Goal: Task Accomplishment & Management: Manage account settings

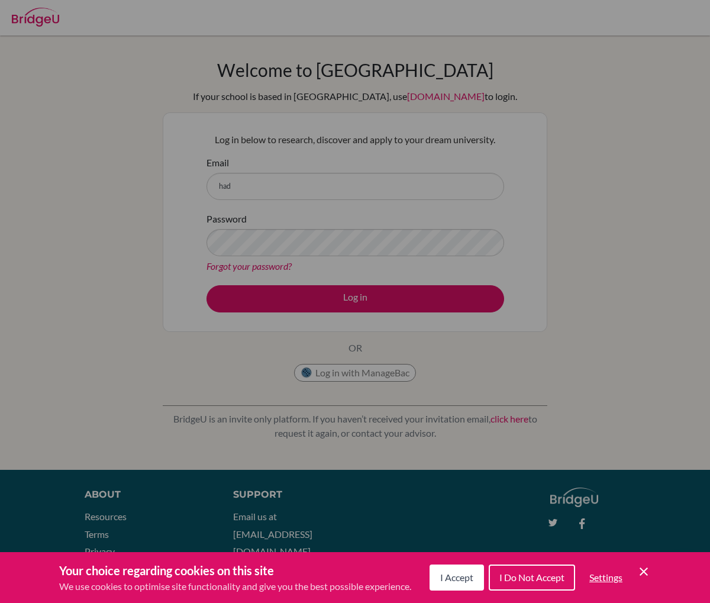
drag, startPoint x: 434, startPoint y: 568, endPoint x: 410, endPoint y: 535, distance: 41.4
click at [434, 568] on button "I Accept" at bounding box center [457, 578] width 54 height 26
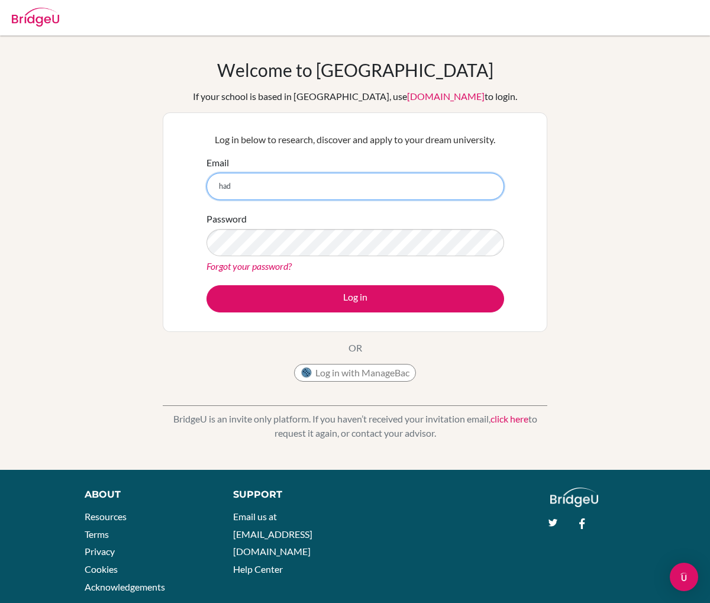
click at [262, 187] on input "had" at bounding box center [356, 186] width 298 height 27
type input "hadi.tandriawan@springfield.sch.id"
click at [207, 285] on button "Log in" at bounding box center [356, 298] width 298 height 27
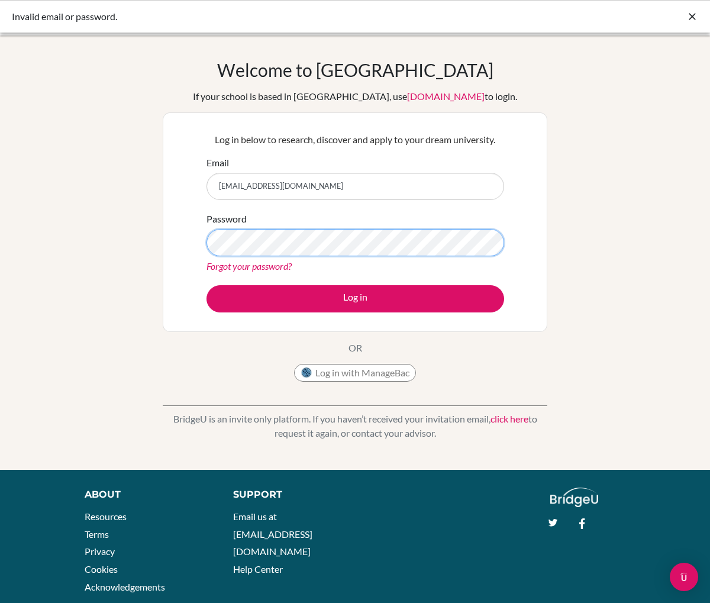
click at [207, 285] on button "Log in" at bounding box center [356, 298] width 298 height 27
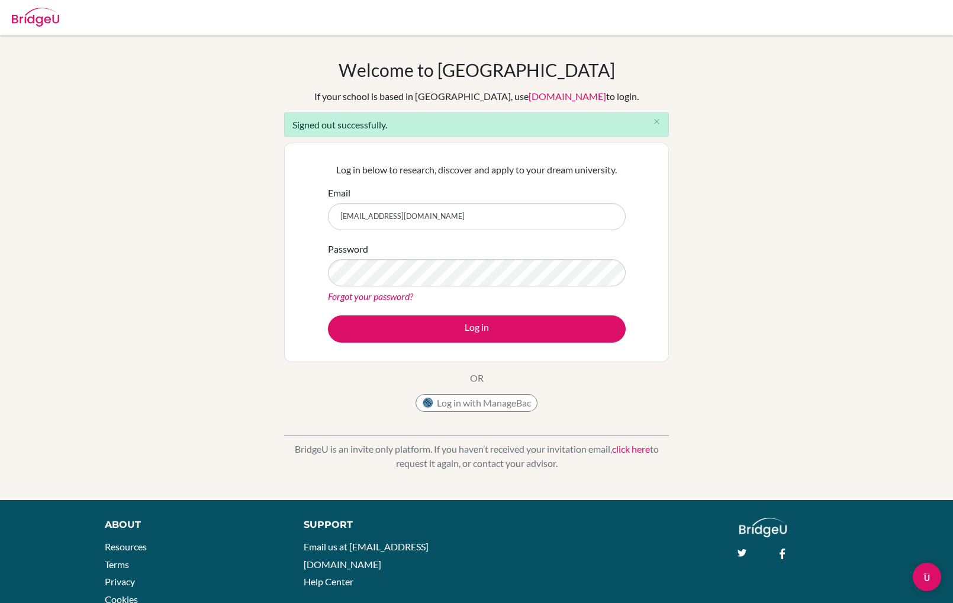
type input "hadi.tandriawan@springfield.sch.id"
click at [328, 315] on button "Log in" at bounding box center [477, 328] width 298 height 27
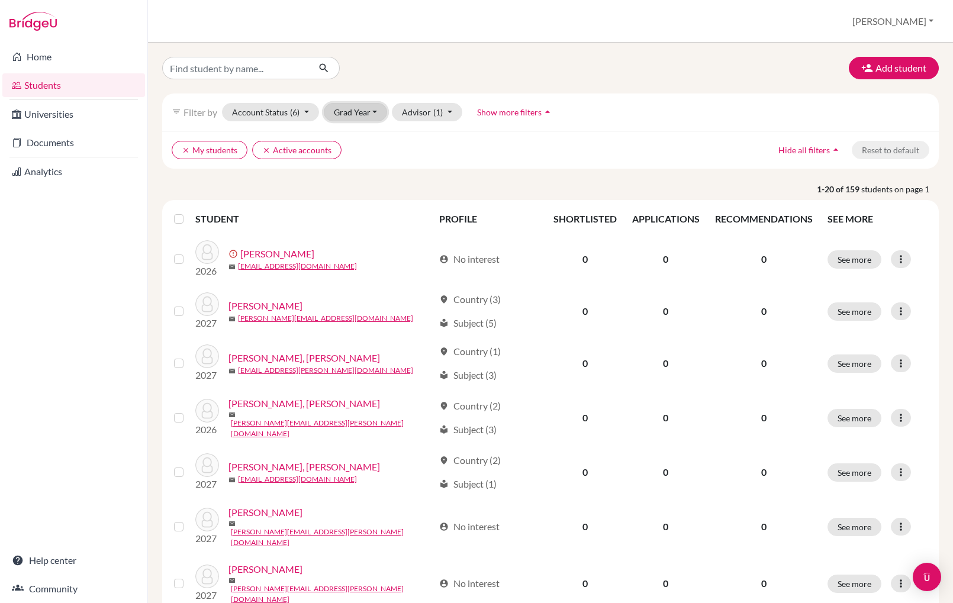
drag, startPoint x: 356, startPoint y: 112, endPoint x: 361, endPoint y: 118, distance: 8.0
click at [357, 112] on button "Grad Year" at bounding box center [356, 112] width 64 height 18
click at [362, 137] on div "2027" at bounding box center [359, 137] width 41 height 14
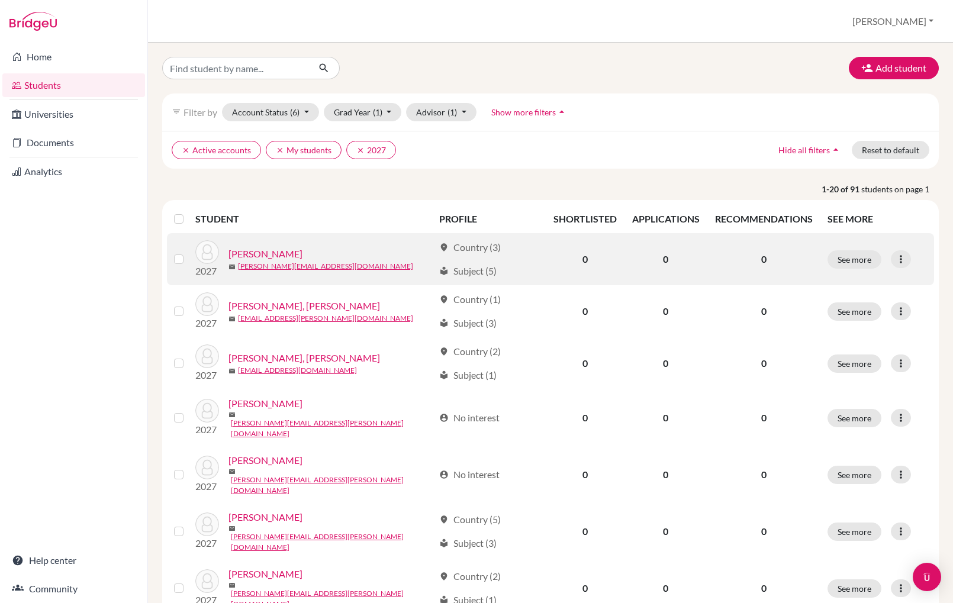
click at [280, 254] on link "Ang, Jacquelyn" at bounding box center [265, 254] width 74 height 14
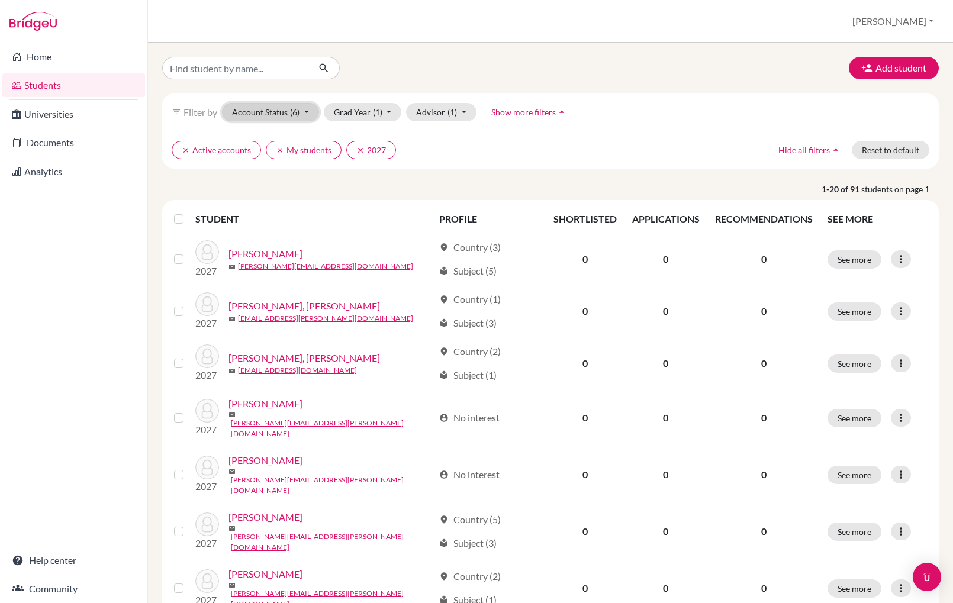
click at [294, 112] on span "(6)" at bounding box center [294, 112] width 9 height 10
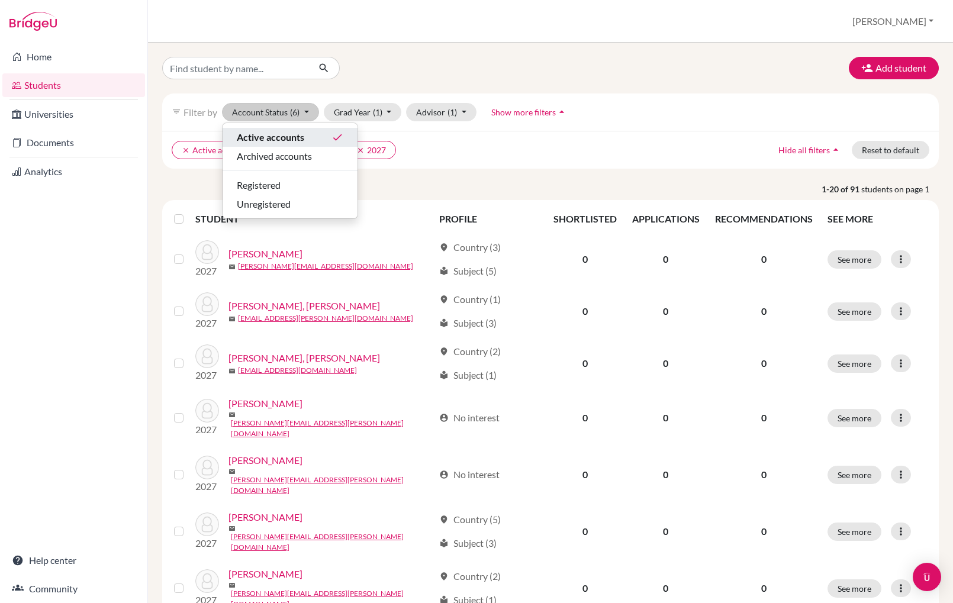
click at [304, 137] on span "Active accounts" at bounding box center [270, 137] width 67 height 14
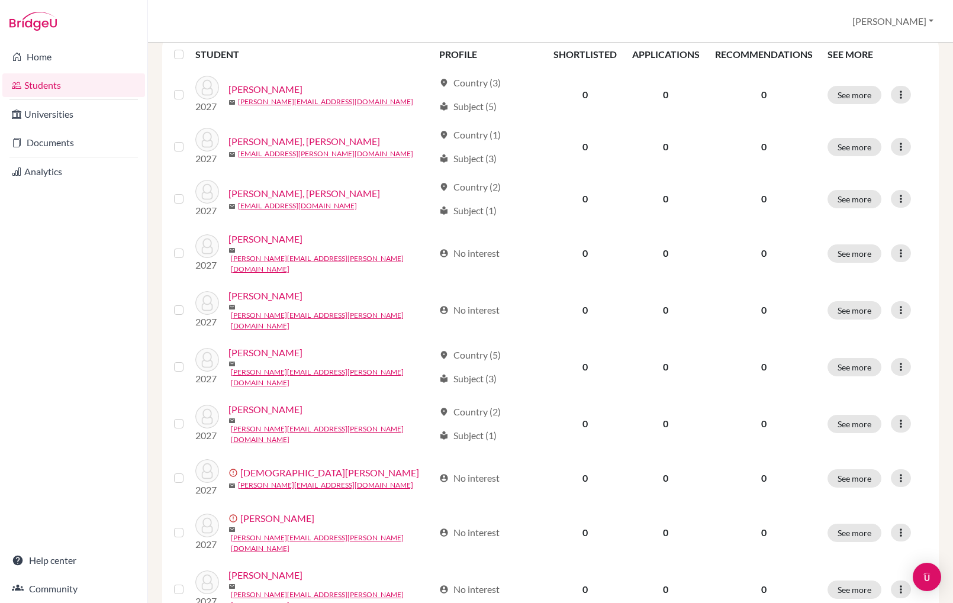
scroll to position [189, 0]
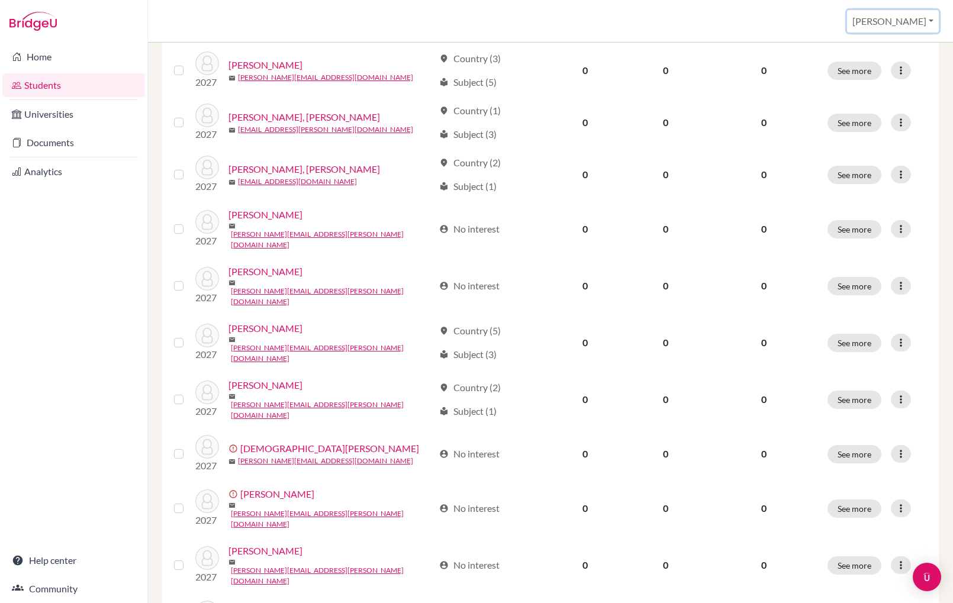
click at [913, 22] on button "Hadi" at bounding box center [893, 21] width 92 height 22
click at [886, 90] on button "Log out" at bounding box center [839, 96] width 94 height 19
